Goal: Task Accomplishment & Management: Manage account settings

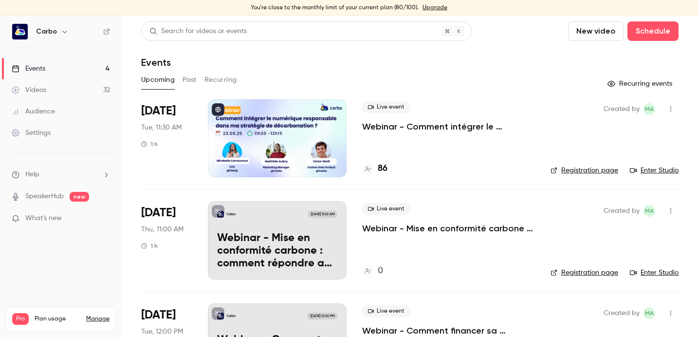
click at [403, 227] on p "Webinar - Mise en conformité carbone : comment répondre aux obligations légales…" at bounding box center [448, 228] width 173 height 12
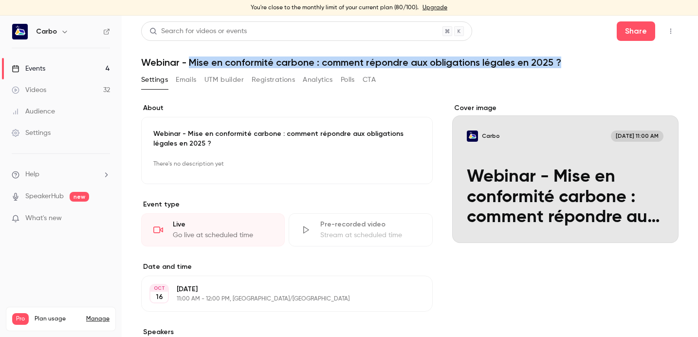
drag, startPoint x: 191, startPoint y: 62, endPoint x: 572, endPoint y: 64, distance: 381.6
click at [572, 64] on h1 "Webinar - Mise en conformité carbone : comment répondre aux obligations légales…" at bounding box center [409, 62] width 537 height 12
copy h1 "Mise en conformité carbone : comment répondre aux obligations légales en 2025 ?"
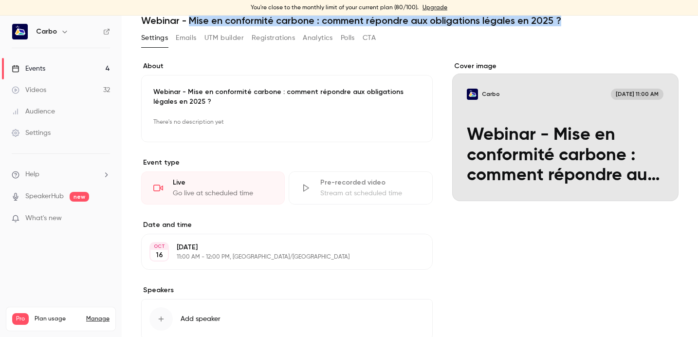
scroll to position [104, 0]
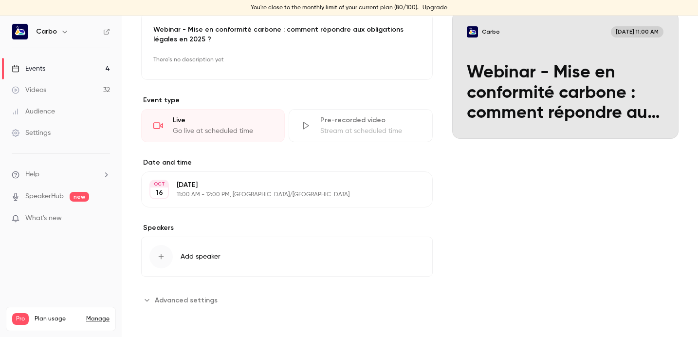
click at [184, 252] on span "Add speaker" at bounding box center [201, 257] width 40 height 10
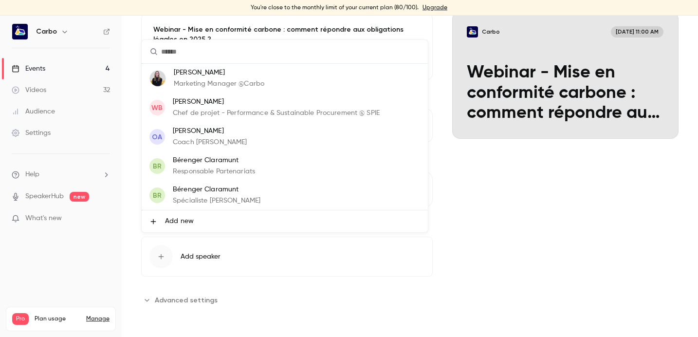
click at [223, 75] on p "Mathilde AUBRY" at bounding box center [219, 73] width 91 height 10
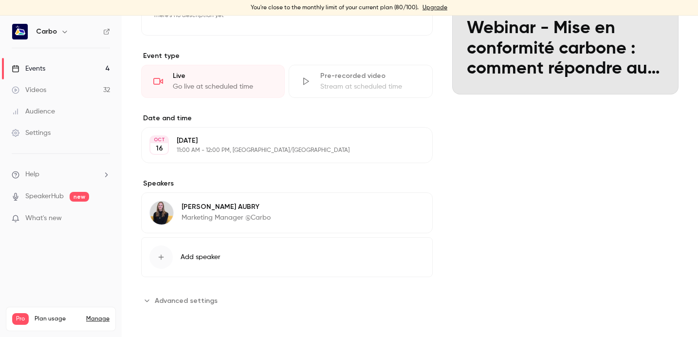
scroll to position [149, 0]
click at [215, 249] on button "Add speaker" at bounding box center [287, 257] width 292 height 40
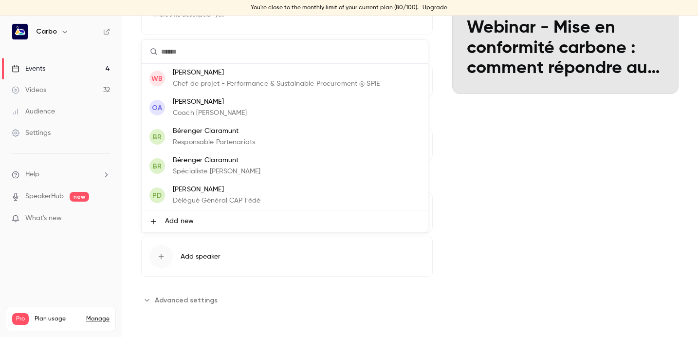
click at [208, 222] on li "Add new" at bounding box center [285, 221] width 286 height 22
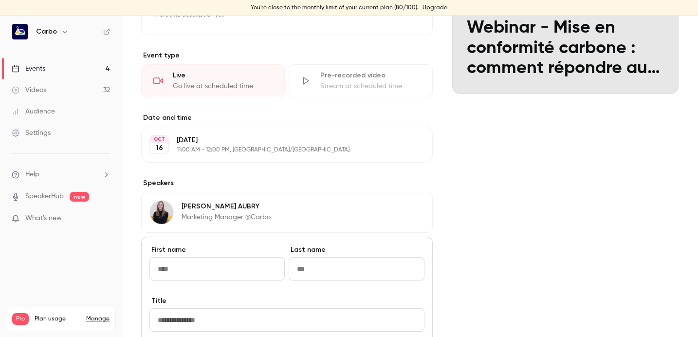
type input "**********"
paste input "**********"
drag, startPoint x: 193, startPoint y: 266, endPoint x: 210, endPoint y: 268, distance: 17.1
click at [210, 268] on input "**********" at bounding box center [215, 268] width 133 height 23
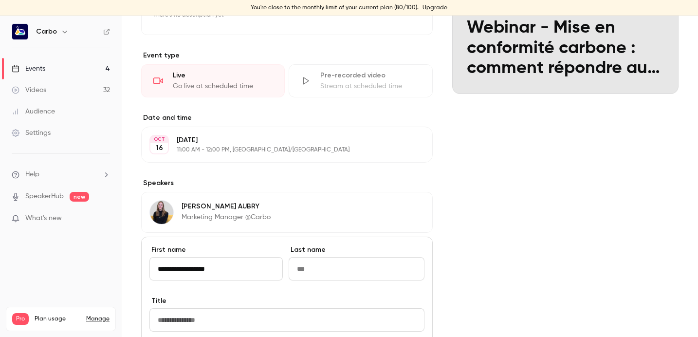
drag, startPoint x: 226, startPoint y: 267, endPoint x: 192, endPoint y: 267, distance: 34.1
click at [192, 267] on input "**********" at bounding box center [215, 268] width 133 height 23
type input "*********"
click at [318, 267] on input "Last name" at bounding box center [356, 268] width 135 height 23
paste input "*********"
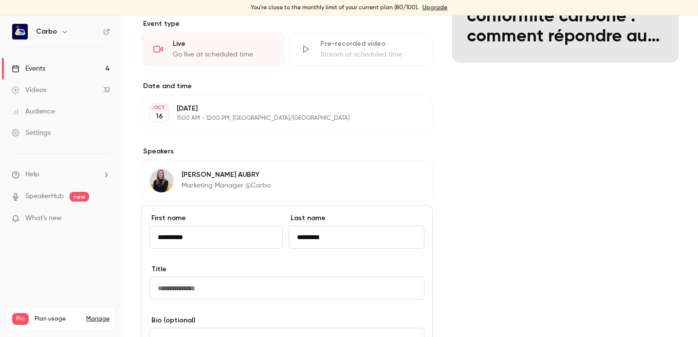
scroll to position [198, 0]
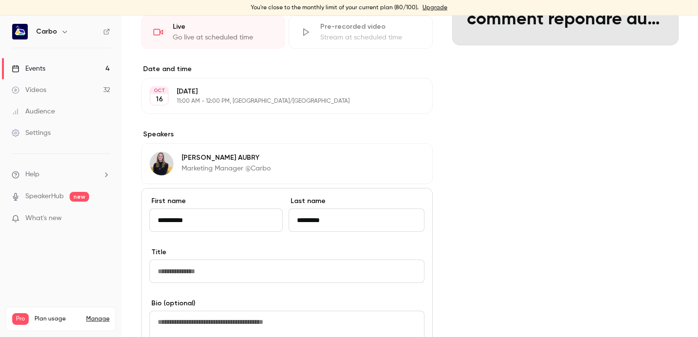
type input "*********"
click at [208, 279] on input "Title" at bounding box center [286, 270] width 275 height 23
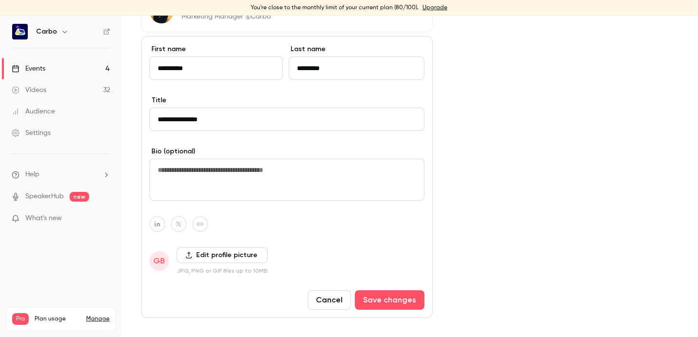
scroll to position [351, 0]
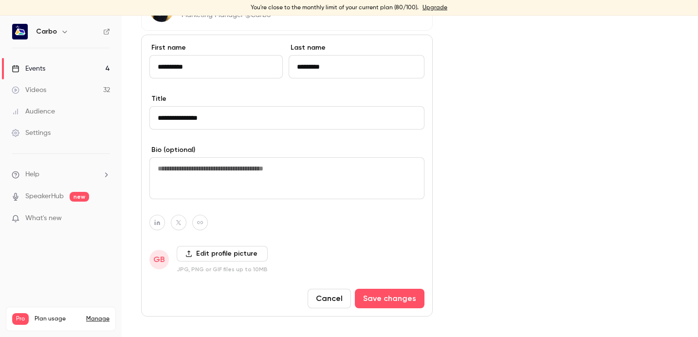
type input "**********"
click at [206, 253] on label "Edit profile picture" at bounding box center [222, 254] width 91 height 16
click at [0, 0] on input "Edit profile picture" at bounding box center [0, 0] width 0 height 0
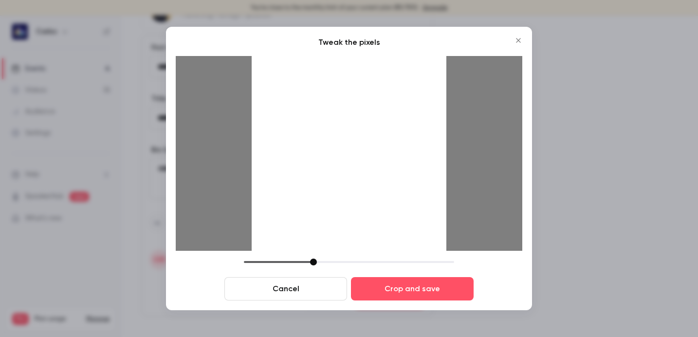
drag, startPoint x: 385, startPoint y: 196, endPoint x: 339, endPoint y: 197, distance: 45.3
click at [339, 197] on div at bounding box center [349, 153] width 195 height 195
drag, startPoint x: 321, startPoint y: 263, endPoint x: 339, endPoint y: 263, distance: 18.0
click at [339, 263] on div at bounding box center [339, 261] width 7 height 7
drag, startPoint x: 346, startPoint y: 206, endPoint x: 428, endPoint y: 202, distance: 82.3
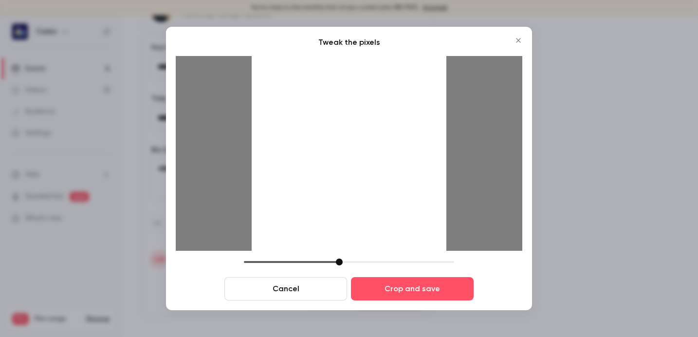
click at [428, 202] on div at bounding box center [349, 153] width 195 height 195
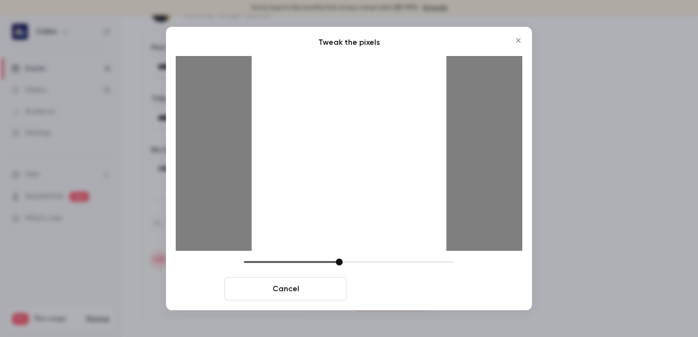
click at [403, 292] on button "Crop and save" at bounding box center [412, 288] width 123 height 23
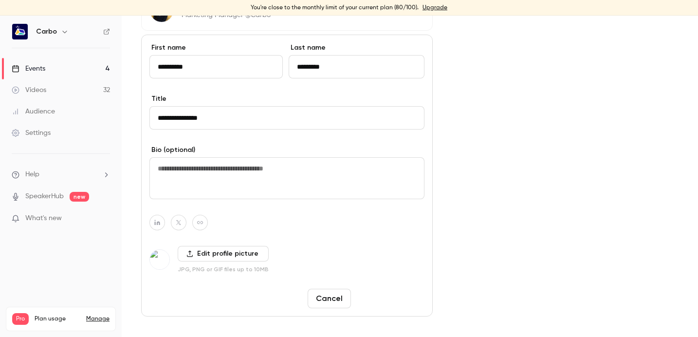
click at [382, 300] on button "Save changes" at bounding box center [390, 298] width 70 height 19
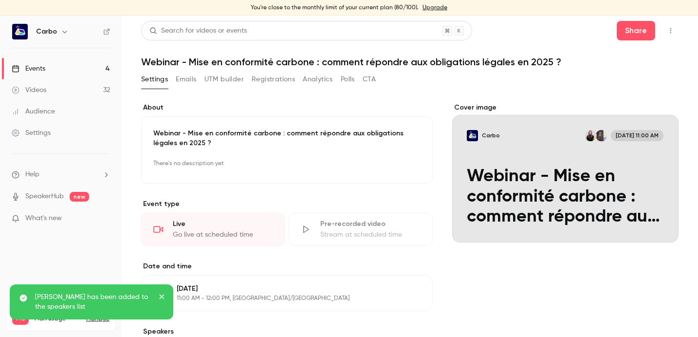
scroll to position [0, 0]
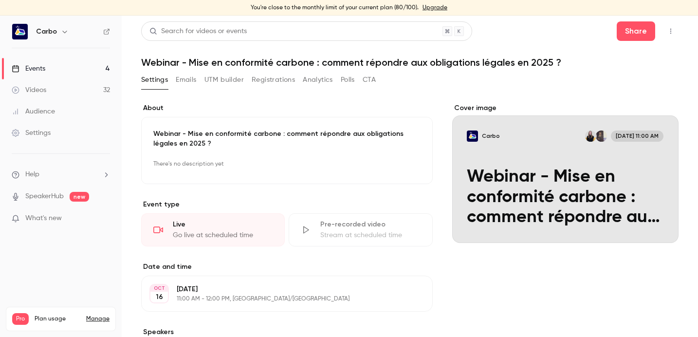
click at [649, 164] on div "Cover image" at bounding box center [565, 173] width 227 height 140
click at [0, 0] on input "Carbo Oct 16, 11:00 AM Webinar - Mise en conformité carbone : comment répondre …" at bounding box center [0, 0] width 0 height 0
click at [660, 226] on button "Carbo Oct 16, 11:00 AM Webinar - Mise en conformité carbone : comment répondre …" at bounding box center [660, 225] width 19 height 19
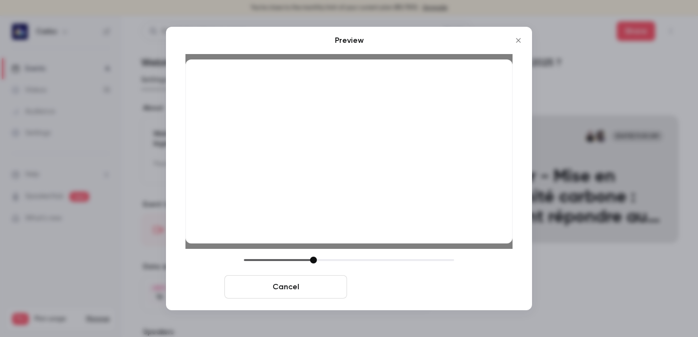
click at [433, 282] on button "Save cover" at bounding box center [412, 286] width 123 height 23
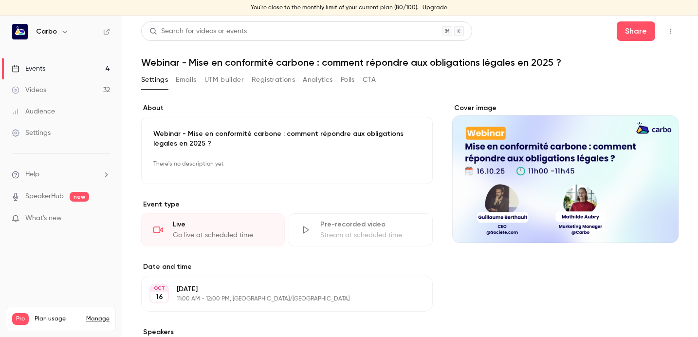
click at [271, 76] on button "Registrations" at bounding box center [273, 80] width 43 height 16
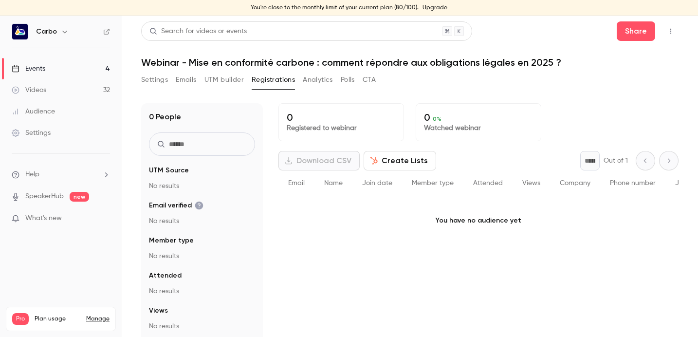
click at [164, 78] on button "Settings" at bounding box center [154, 80] width 27 height 16
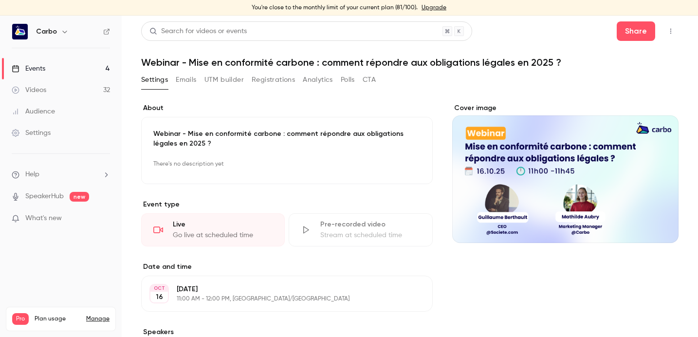
click at [36, 66] on div "Events" at bounding box center [29, 69] width 34 height 10
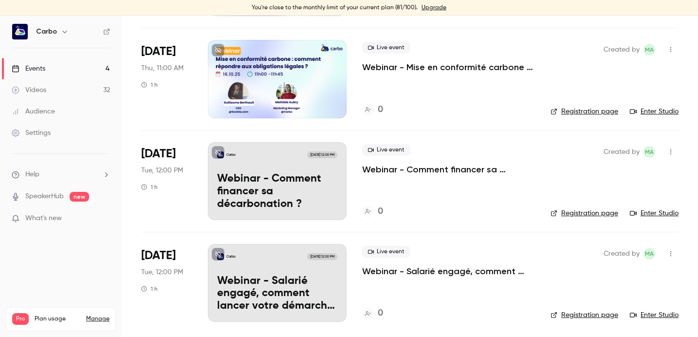
scroll to position [164, 0]
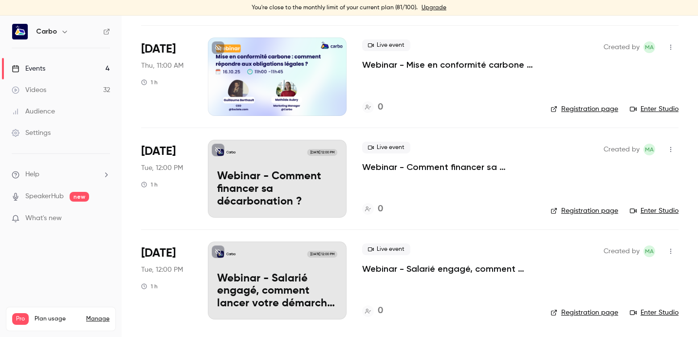
click at [272, 189] on p "Webinar - Comment financer sa décarbonation ?" at bounding box center [277, 188] width 120 height 37
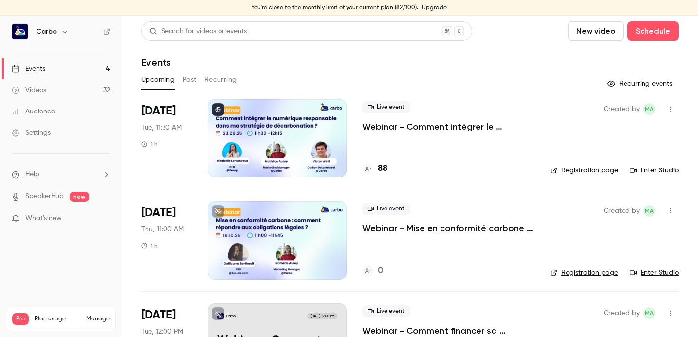
click at [89, 315] on link "Manage" at bounding box center [97, 319] width 23 height 8
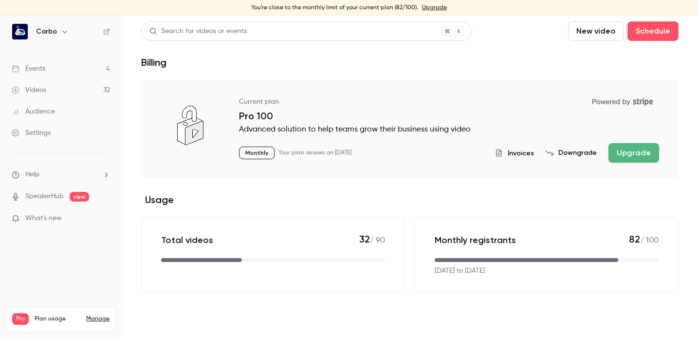
click at [635, 150] on button "Upgrade" at bounding box center [633, 152] width 51 height 19
click at [83, 89] on link "Videos 32" at bounding box center [61, 89] width 122 height 21
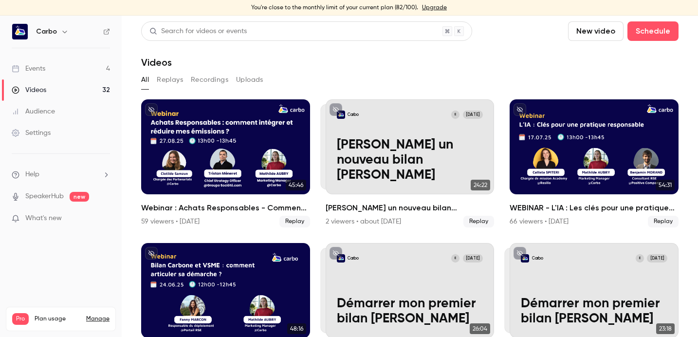
click at [74, 70] on link "Events 4" at bounding box center [61, 68] width 122 height 21
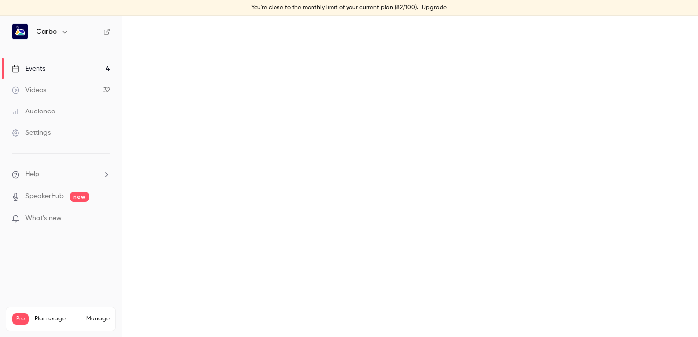
click at [74, 70] on link "Events 4" at bounding box center [61, 68] width 122 height 21
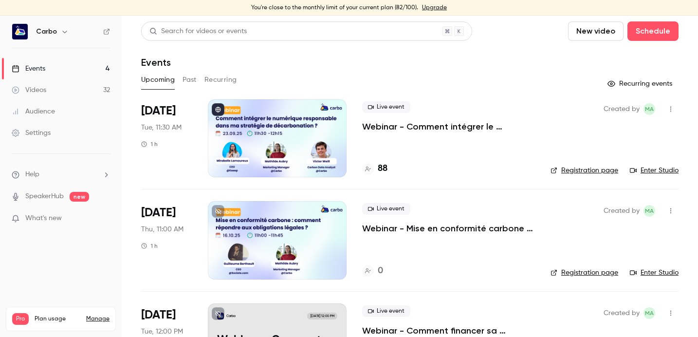
click at [89, 315] on link "Manage" at bounding box center [97, 319] width 23 height 8
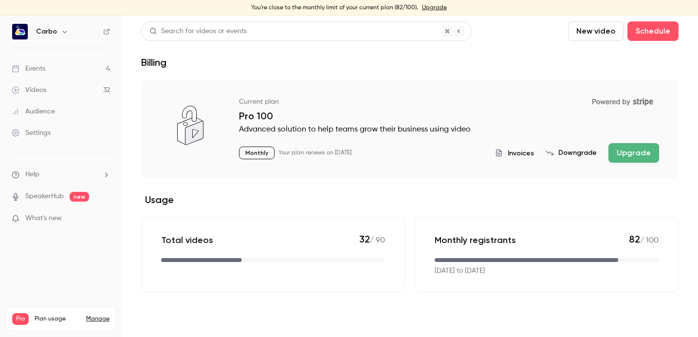
click at [638, 145] on button "Upgrade" at bounding box center [633, 152] width 51 height 19
click at [65, 93] on link "Videos 32" at bounding box center [61, 89] width 122 height 21
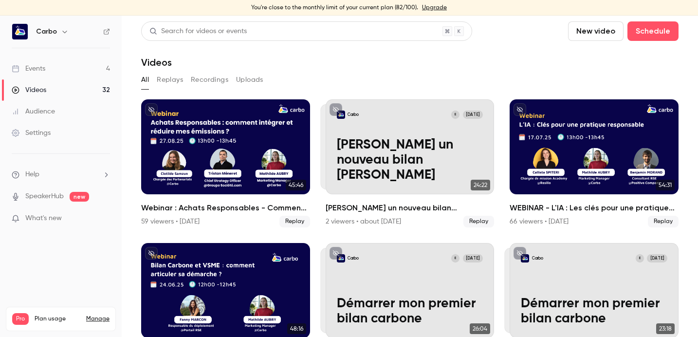
click at [62, 64] on link "Events 4" at bounding box center [61, 68] width 122 height 21
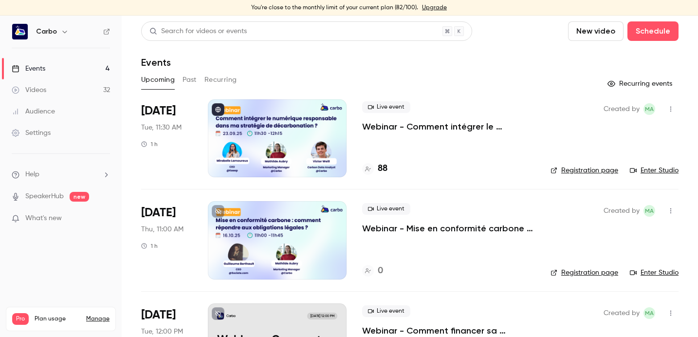
click at [290, 125] on div at bounding box center [277, 138] width 139 height 78
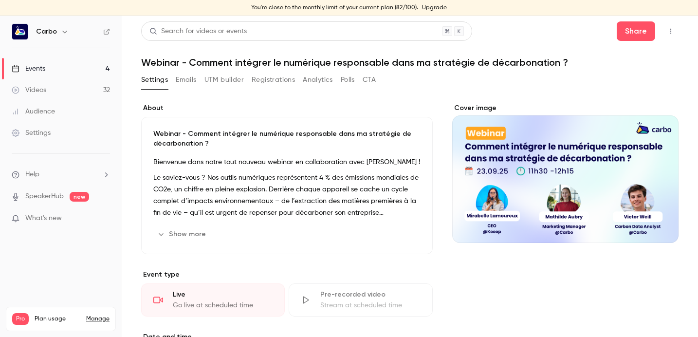
click at [290, 78] on button "Registrations" at bounding box center [273, 80] width 43 height 16
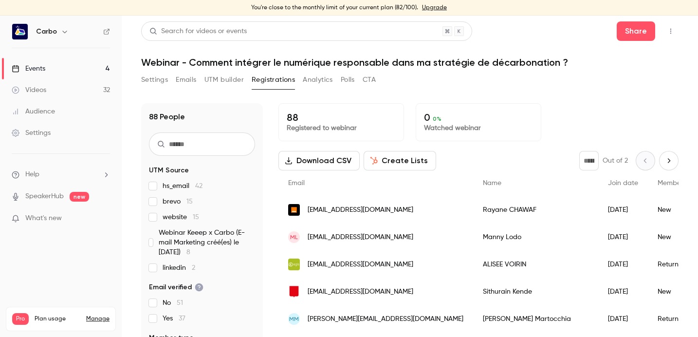
click at [155, 77] on button "Settings" at bounding box center [154, 80] width 27 height 16
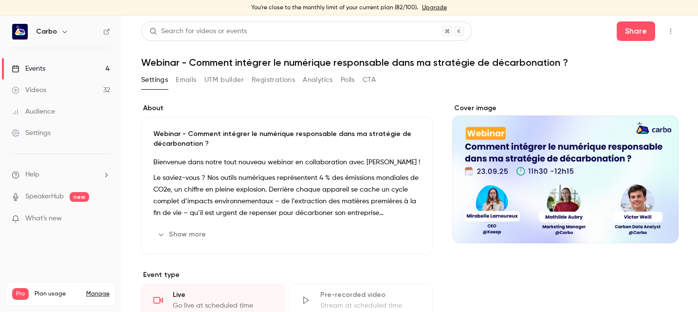
click at [54, 88] on link "Videos 32" at bounding box center [61, 89] width 122 height 21
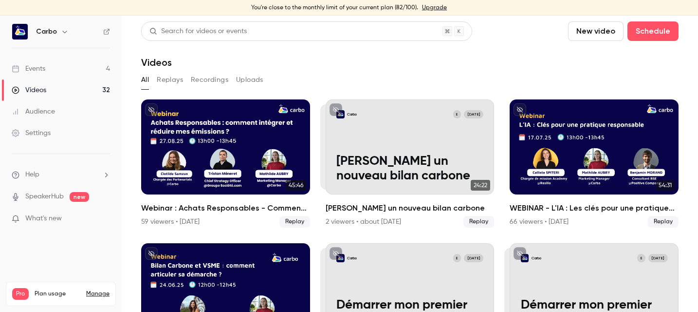
click at [176, 80] on button "Replays" at bounding box center [170, 80] width 26 height 16
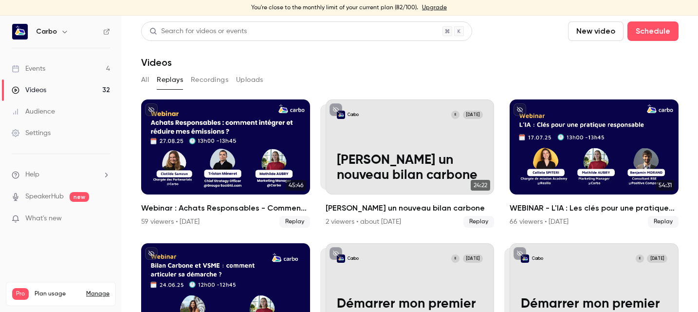
click at [64, 71] on link "Events 4" at bounding box center [61, 68] width 122 height 21
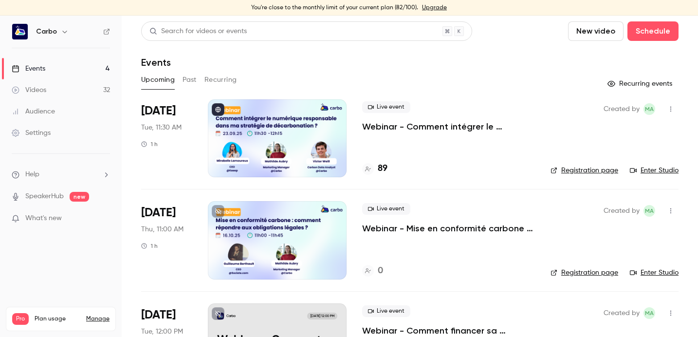
click at [295, 130] on div at bounding box center [277, 138] width 139 height 78
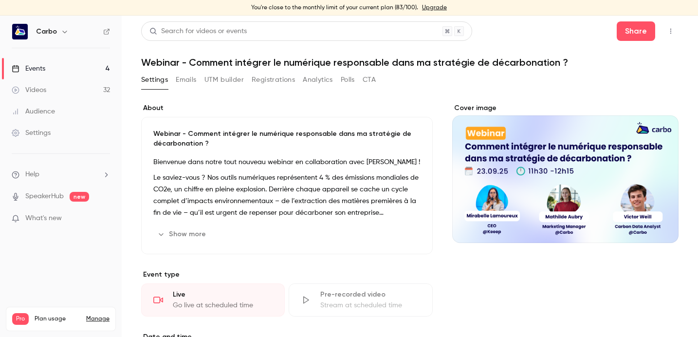
click at [667, 29] on icon "button" at bounding box center [671, 31] width 8 height 7
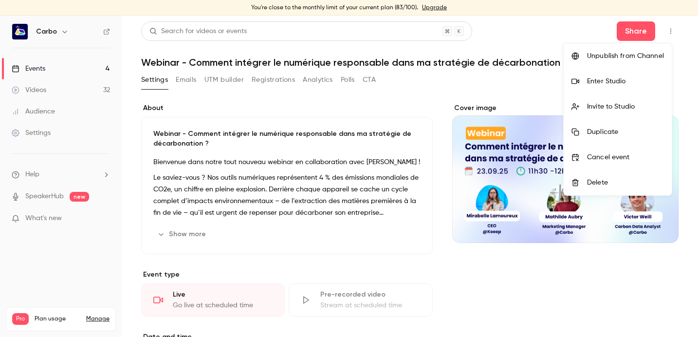
click at [421, 75] on div at bounding box center [349, 168] width 698 height 337
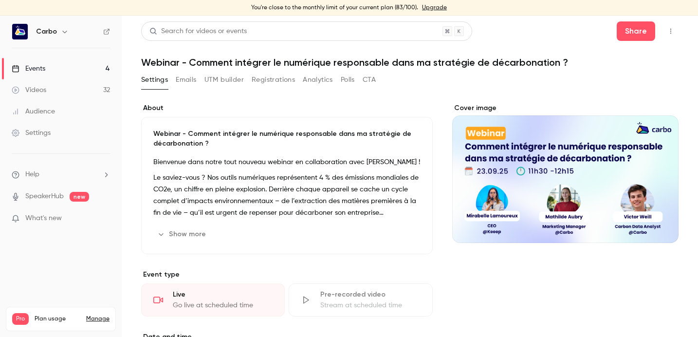
click at [667, 34] on icon "button" at bounding box center [671, 31] width 8 height 7
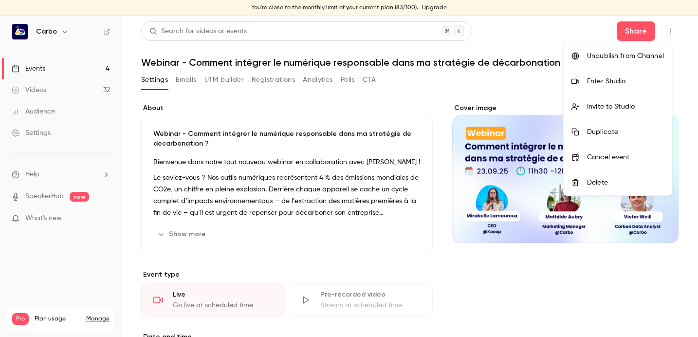
click at [624, 76] on div "Enter Studio" at bounding box center [625, 81] width 77 height 10
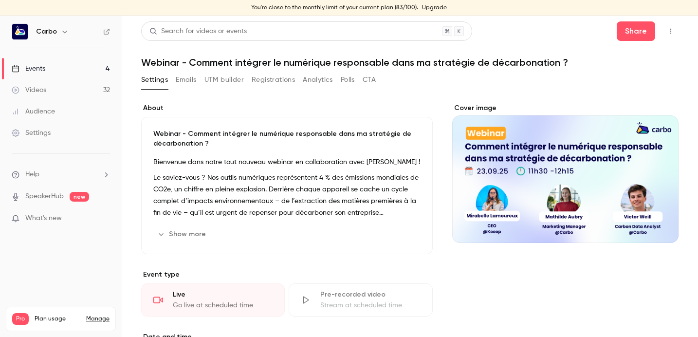
click at [667, 32] on icon "button" at bounding box center [671, 31] width 8 height 7
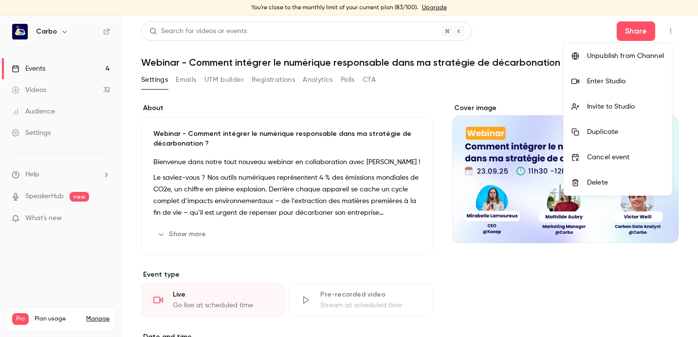
click at [635, 57] on div "Unpublish from Channel" at bounding box center [625, 56] width 77 height 10
click at [550, 29] on div at bounding box center [349, 168] width 698 height 337
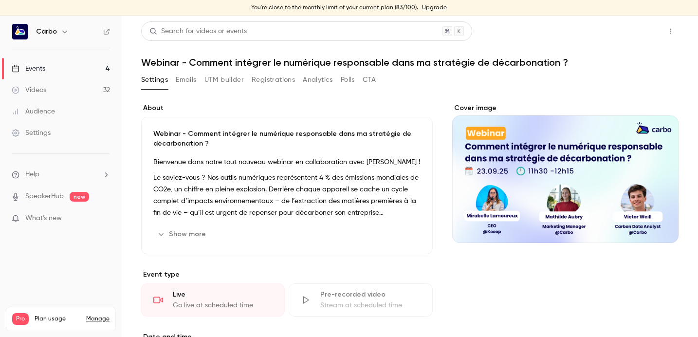
click at [637, 31] on button "Share" at bounding box center [636, 30] width 38 height 19
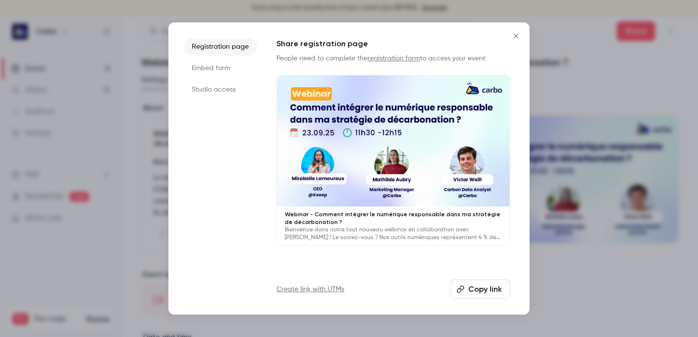
click at [239, 86] on li "Studio access" at bounding box center [220, 90] width 73 height 18
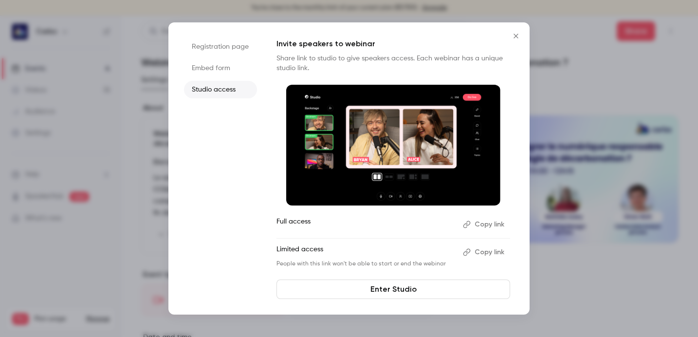
click at [480, 250] on button "Copy link" at bounding box center [484, 252] width 51 height 16
click at [512, 39] on icon "Close" at bounding box center [516, 36] width 12 height 8
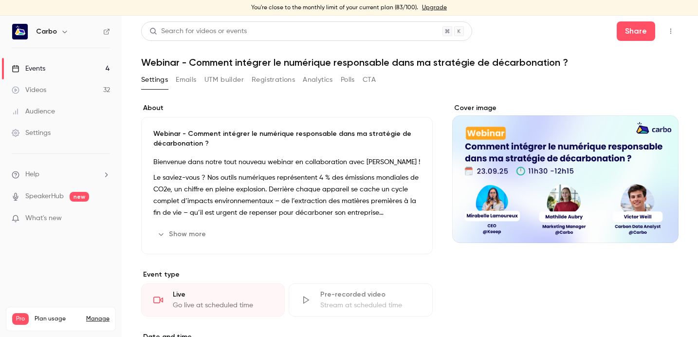
click at [267, 79] on button "Registrations" at bounding box center [273, 80] width 43 height 16
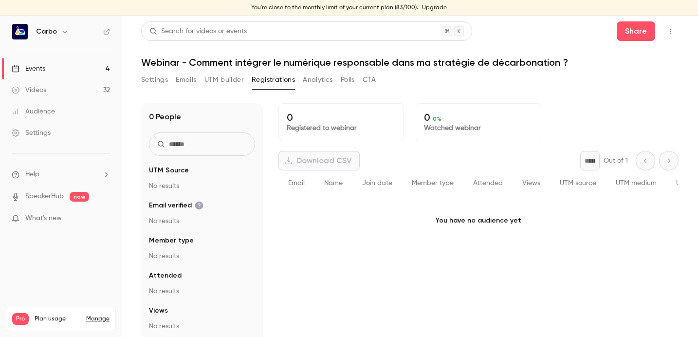
click at [267, 79] on button "Registrations" at bounding box center [273, 80] width 43 height 16
